Goal: Task Accomplishment & Management: Use online tool/utility

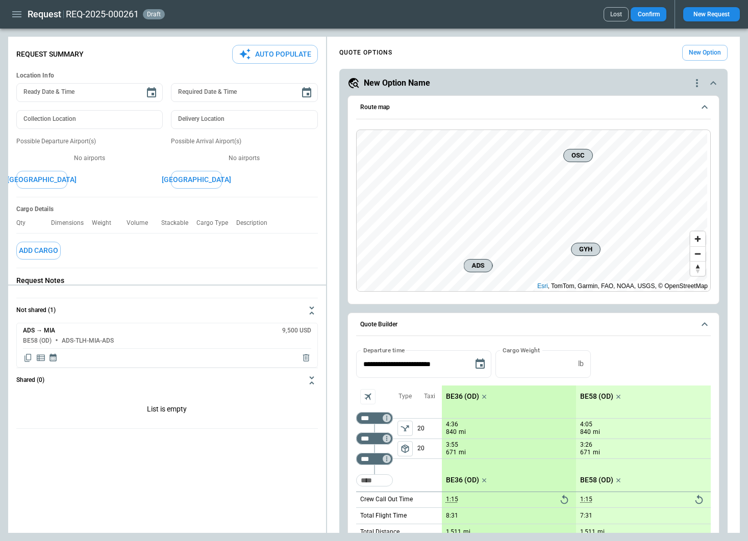
click at [691, 82] on icon "quote-option-actions" at bounding box center [697, 83] width 12 height 12
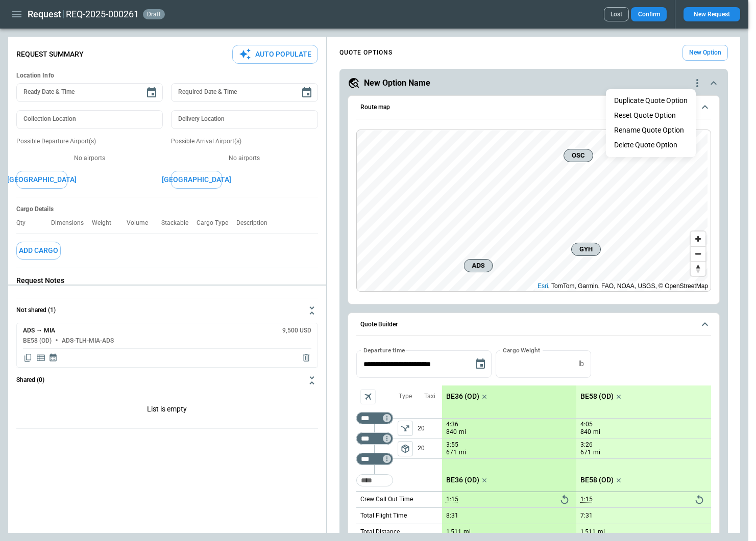
click at [634, 149] on li "Delete Quote Option" at bounding box center [651, 145] width 90 height 15
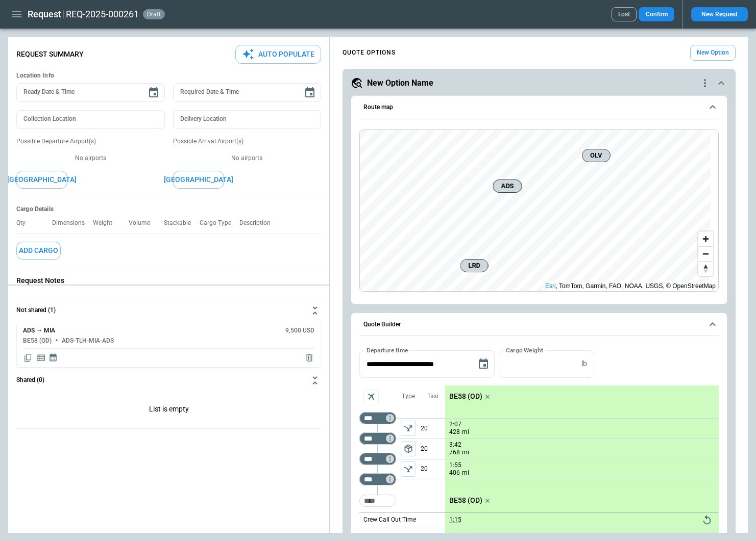
click at [698, 81] on icon "quote-option-actions" at bounding box center [704, 83] width 12 height 12
click at [642, 148] on li "Delete Quote Option" at bounding box center [658, 145] width 90 height 15
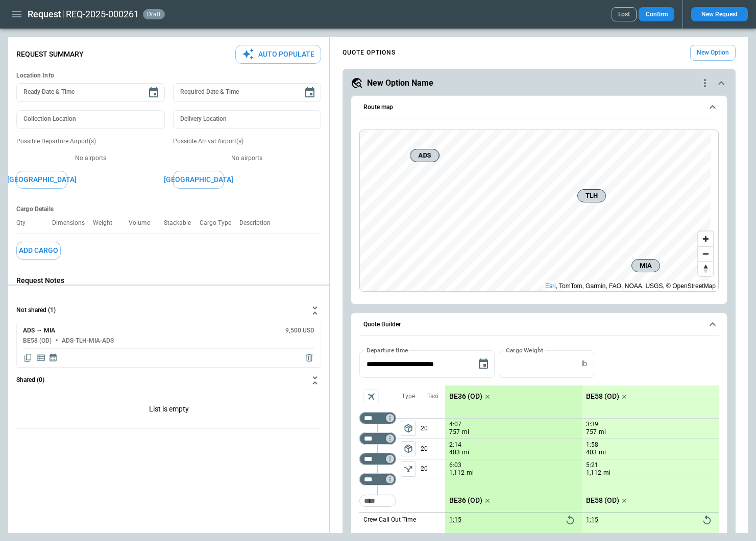
click at [698, 82] on icon "quote-option-actions" at bounding box center [704, 83] width 12 height 12
click at [646, 149] on li "Delete Quote Option" at bounding box center [658, 145] width 90 height 15
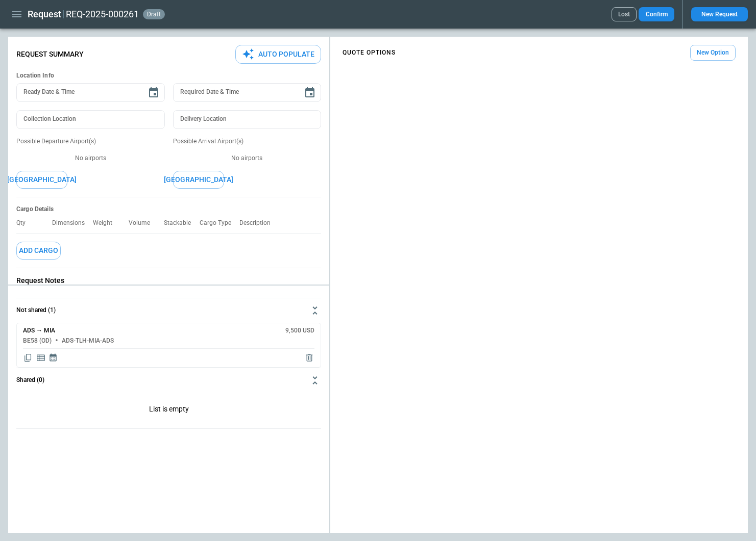
click at [710, 55] on button "New Option" at bounding box center [712, 53] width 45 height 16
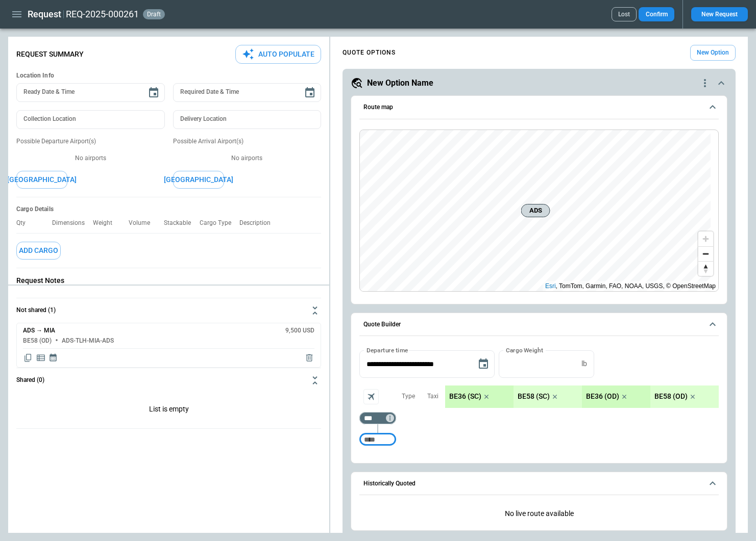
click at [486, 398] on icon "scrollable content" at bounding box center [486, 397] width 10 height 10
click at [486, 398] on icon "scrollable content" at bounding box center [487, 397] width 4 height 4
click at [372, 439] on input "Too short" at bounding box center [377, 440] width 33 height 18
type input "***"
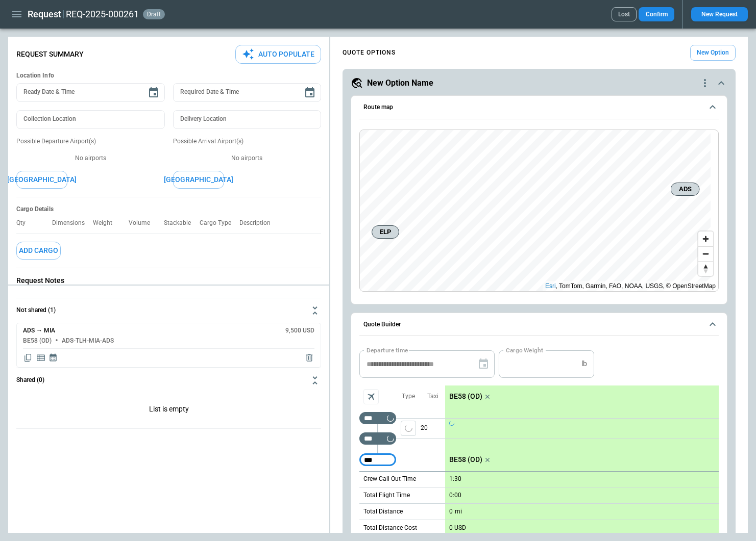
type input "***"
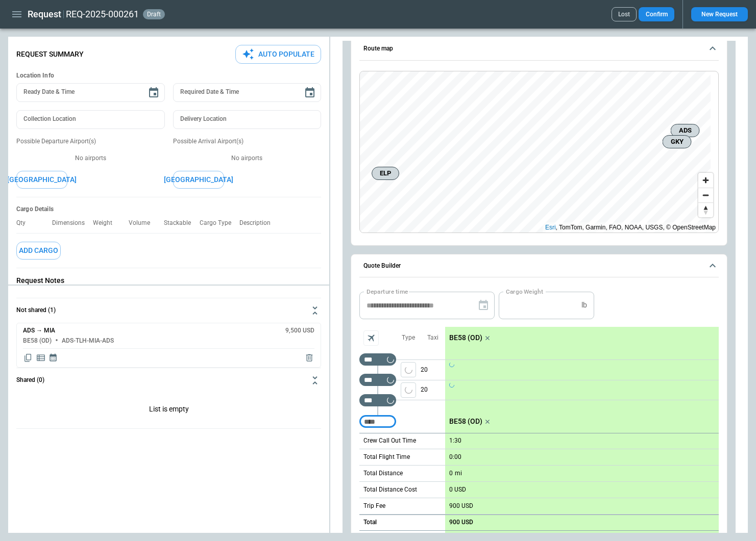
scroll to position [153, 0]
